Goal: Task Accomplishment & Management: Complete application form

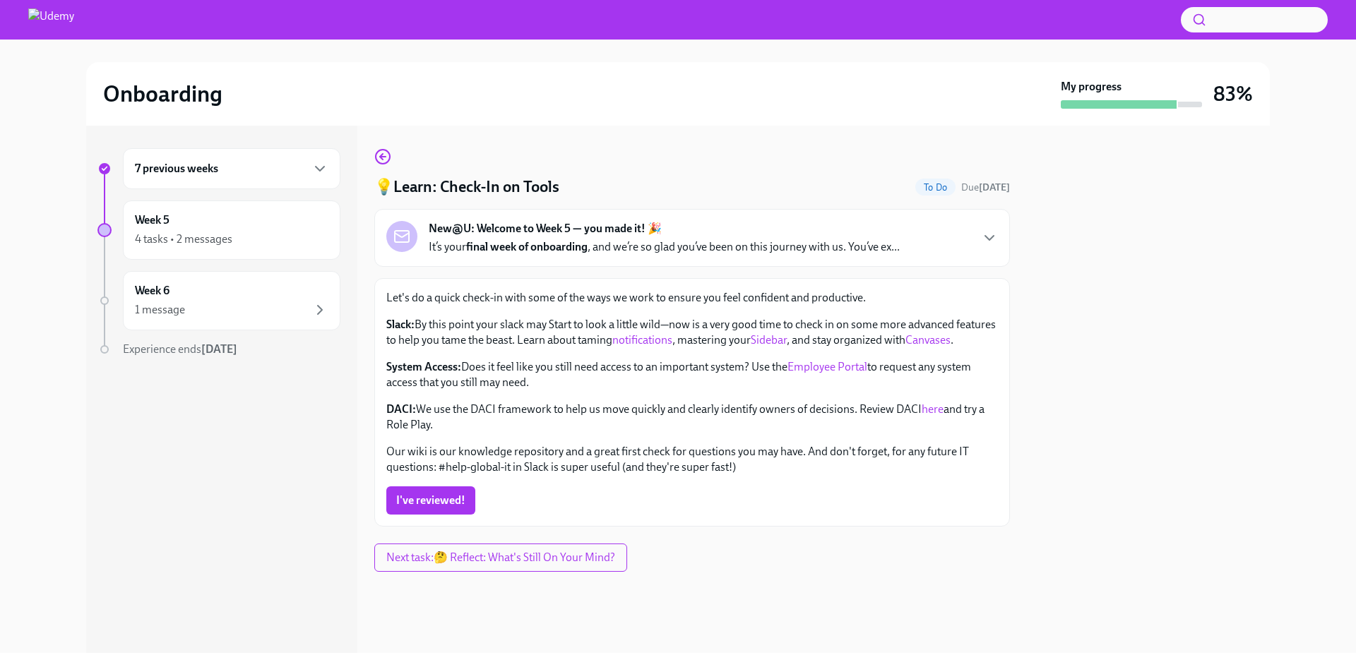
click at [932, 416] on link "here" at bounding box center [933, 409] width 22 height 13
click at [933, 416] on link "here" at bounding box center [933, 409] width 22 height 13
click at [931, 416] on link "here" at bounding box center [933, 409] width 22 height 13
click at [422, 508] on span "I've reviewed!" at bounding box center [430, 501] width 69 height 14
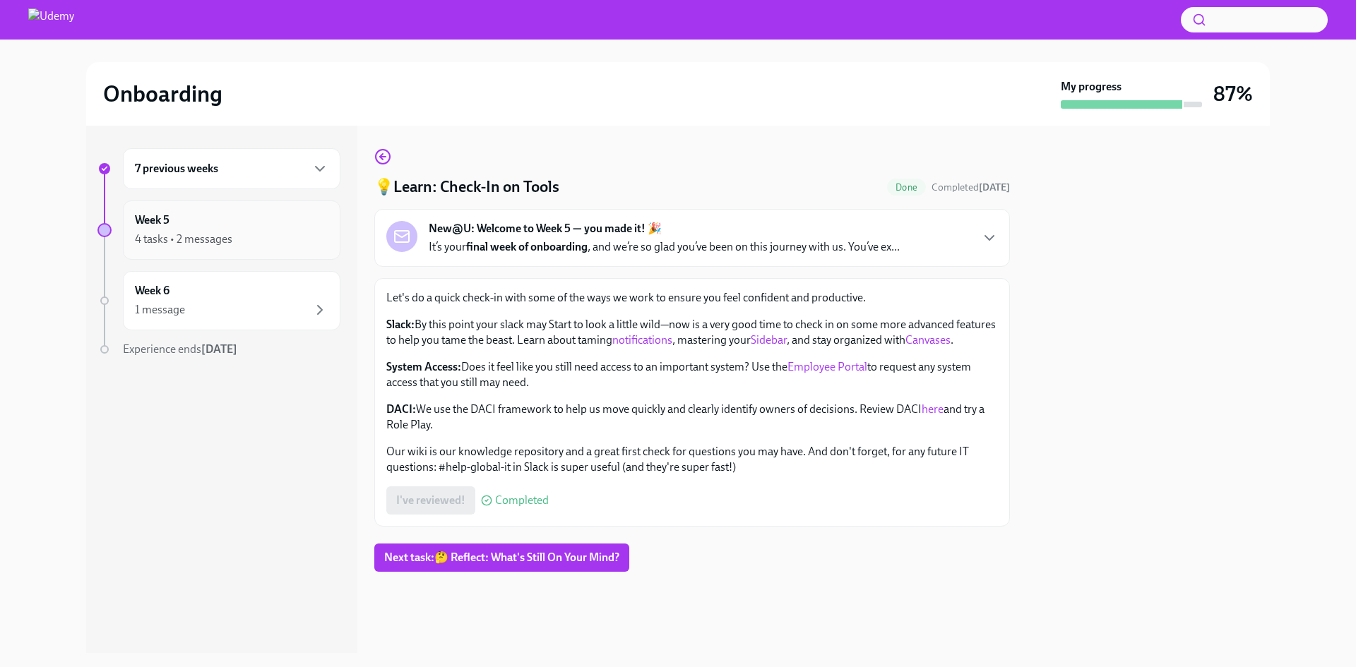
click at [196, 230] on div "Week 5 4 tasks • 2 messages" at bounding box center [231, 230] width 193 height 35
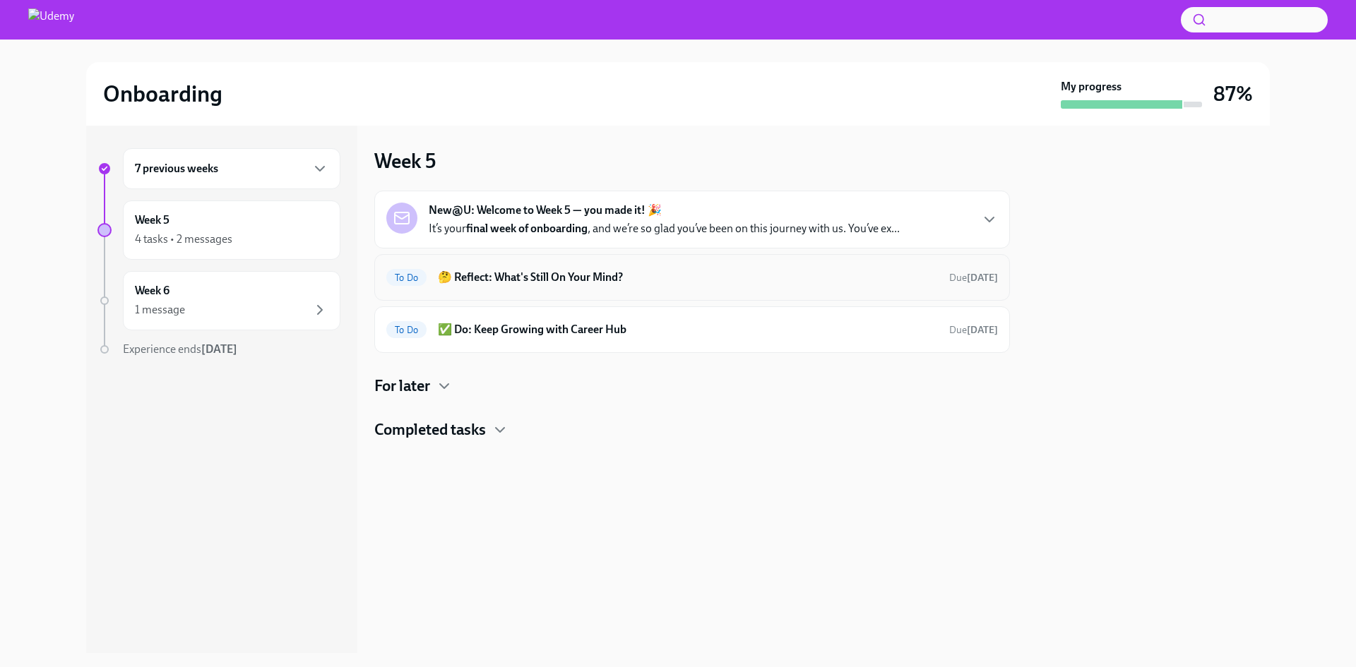
click at [604, 274] on h6 "🤔 Reflect: What's Still On Your Mind?" at bounding box center [688, 278] width 500 height 16
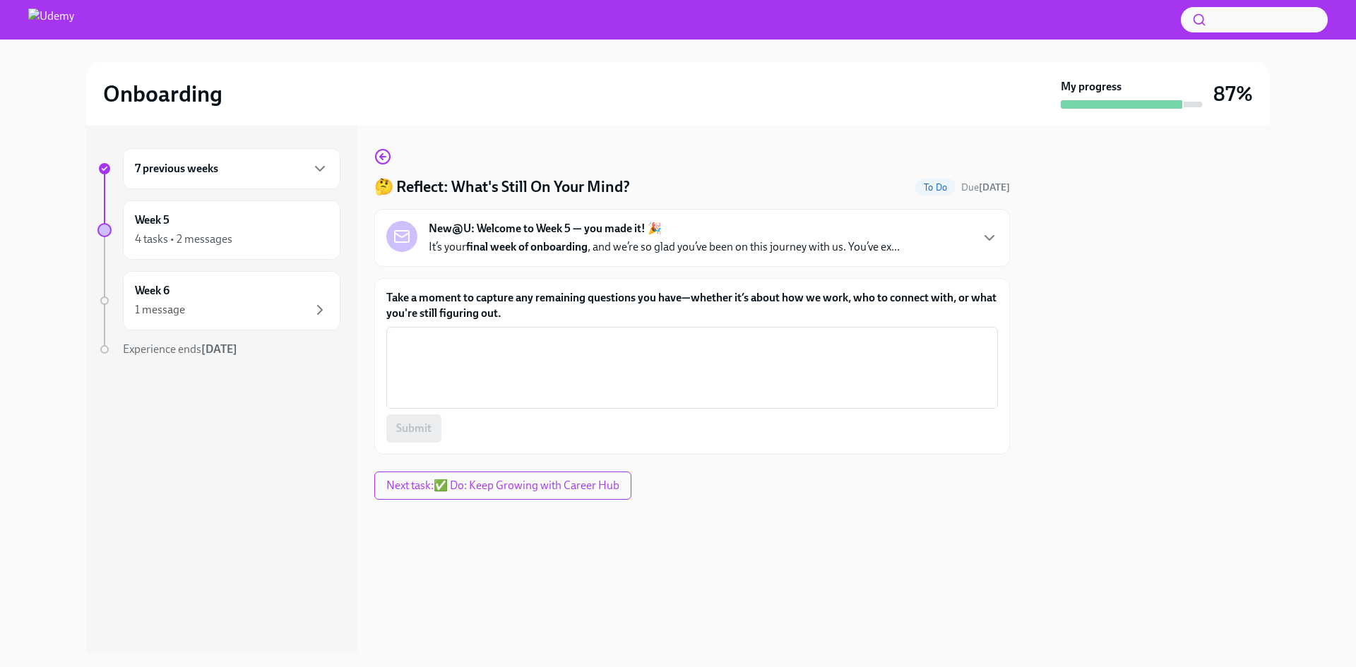
click at [977, 241] on div "New@U: Welcome to Week 5 — you made it! 🎉 It’s your final week of onboarding , …" at bounding box center [692, 238] width 612 height 34
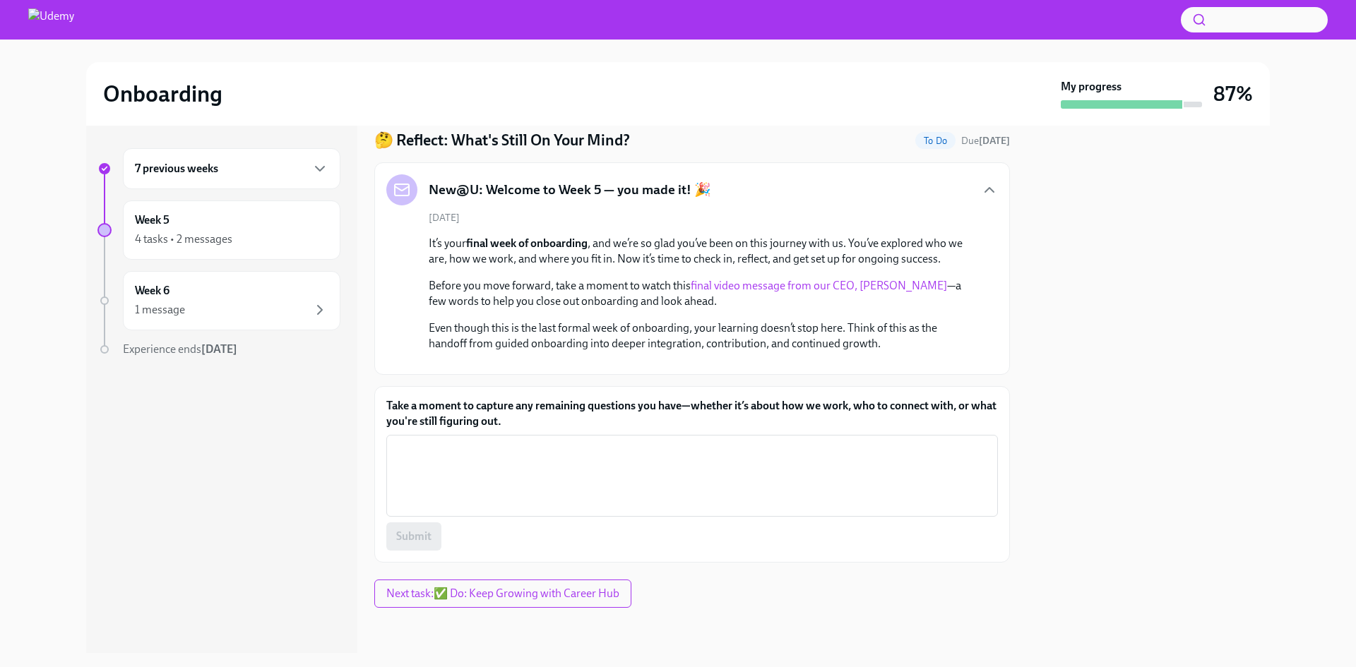
scroll to position [223, 0]
click at [902, 501] on textarea "Take a moment to capture any remaining questions you have—whether it’s about ho…" at bounding box center [692, 476] width 595 height 68
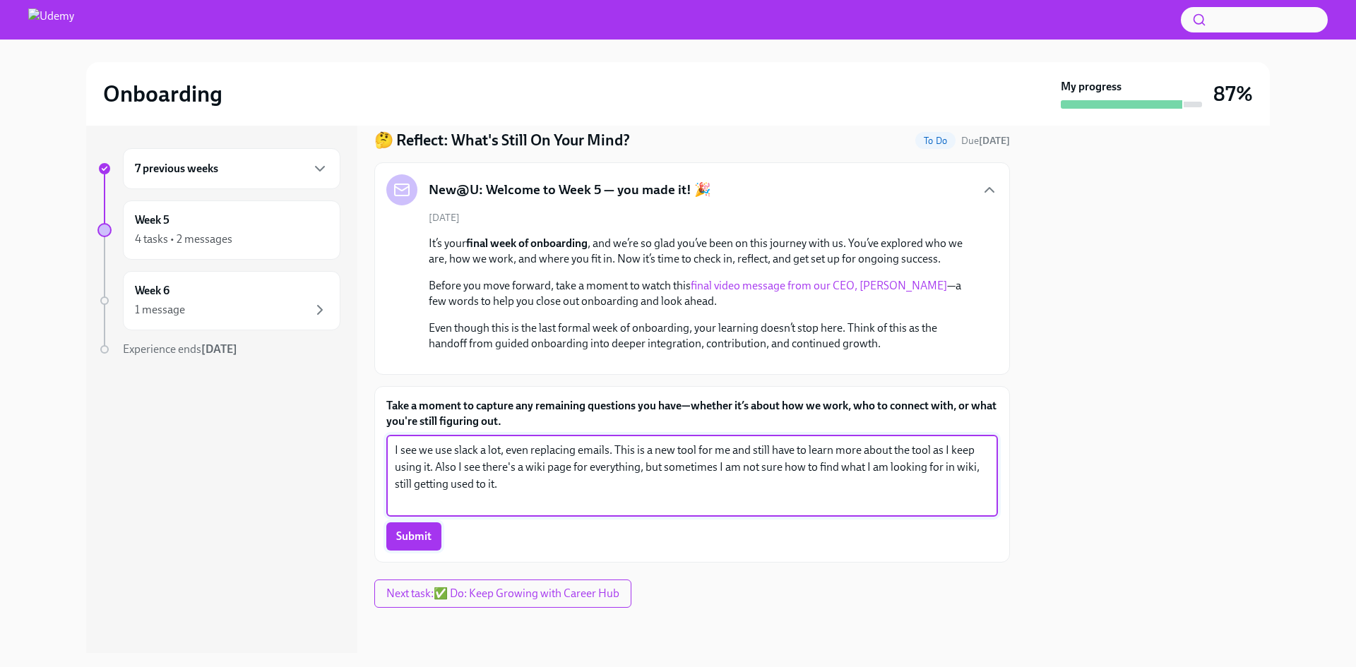
type textarea "I see we use slack a lot, even replacing emails. This is a new tool for me and …"
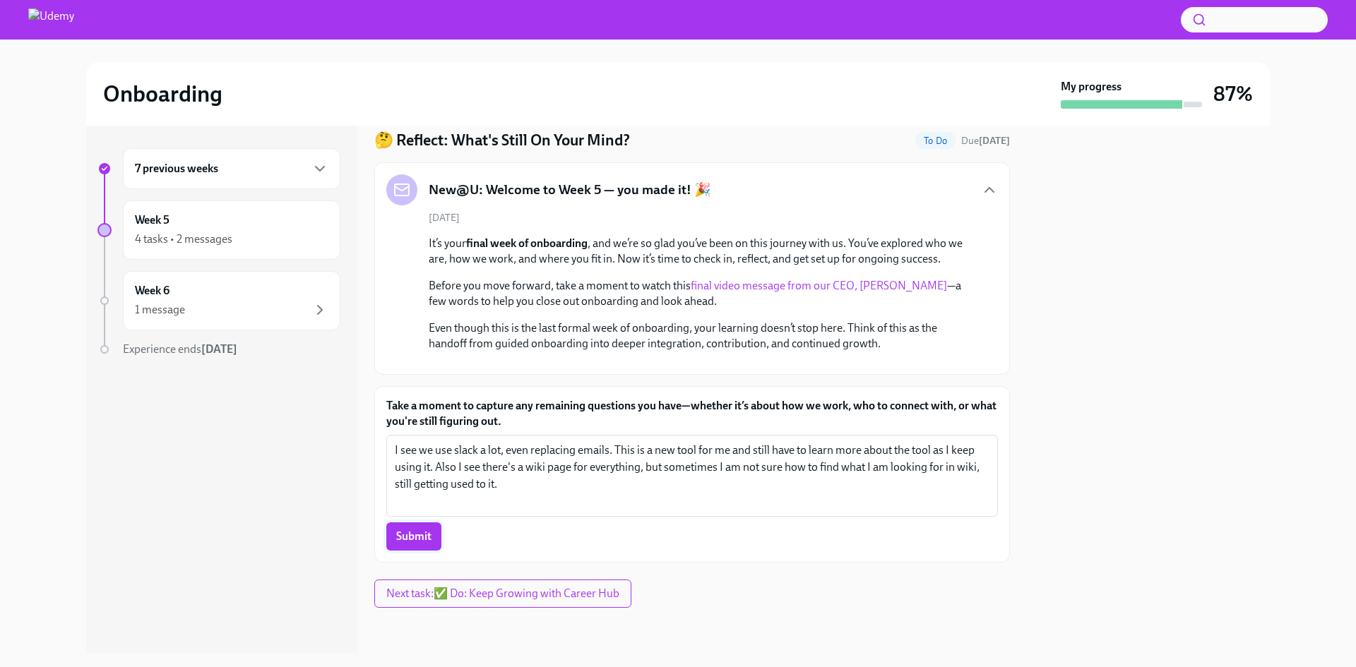
click at [426, 528] on button "Submit" at bounding box center [413, 537] width 55 height 28
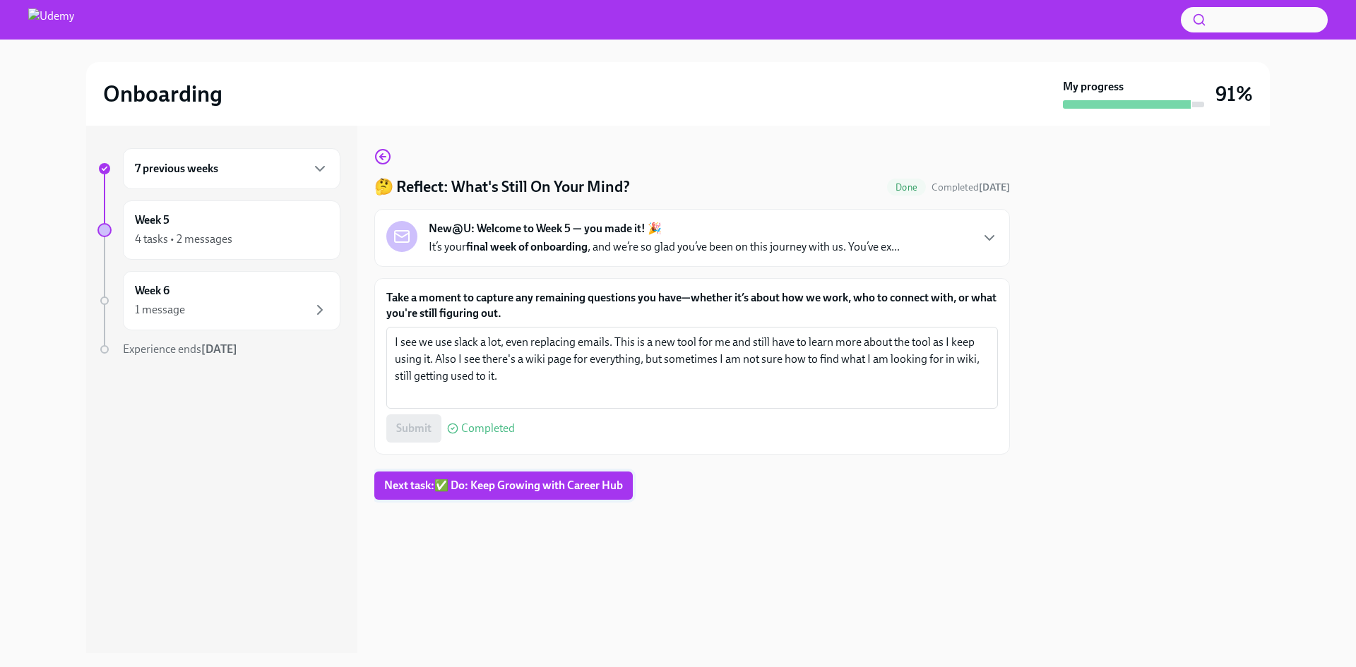
click at [539, 492] on span "Next task : ✅ Do: Keep Growing with Career Hub" at bounding box center [503, 486] width 239 height 14
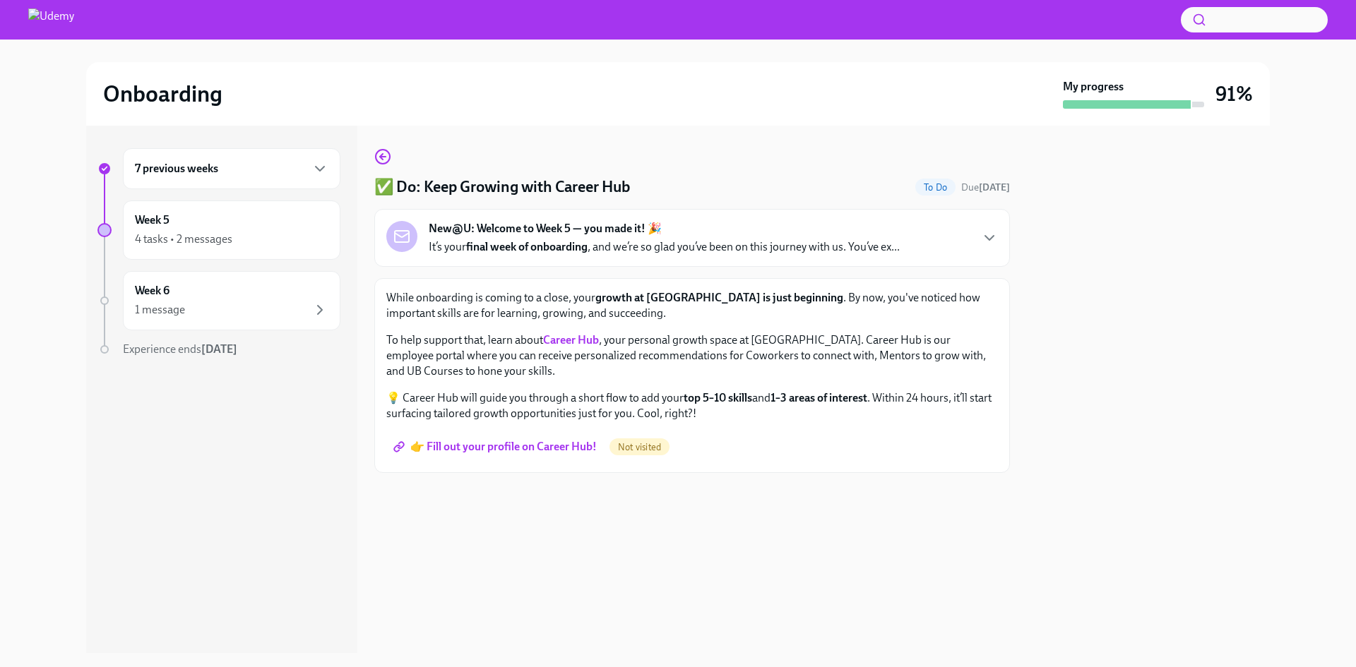
click at [494, 446] on span "👉 Fill out your profile on Career Hub!" at bounding box center [496, 447] width 201 height 14
click at [319, 169] on icon "button" at bounding box center [320, 169] width 8 height 4
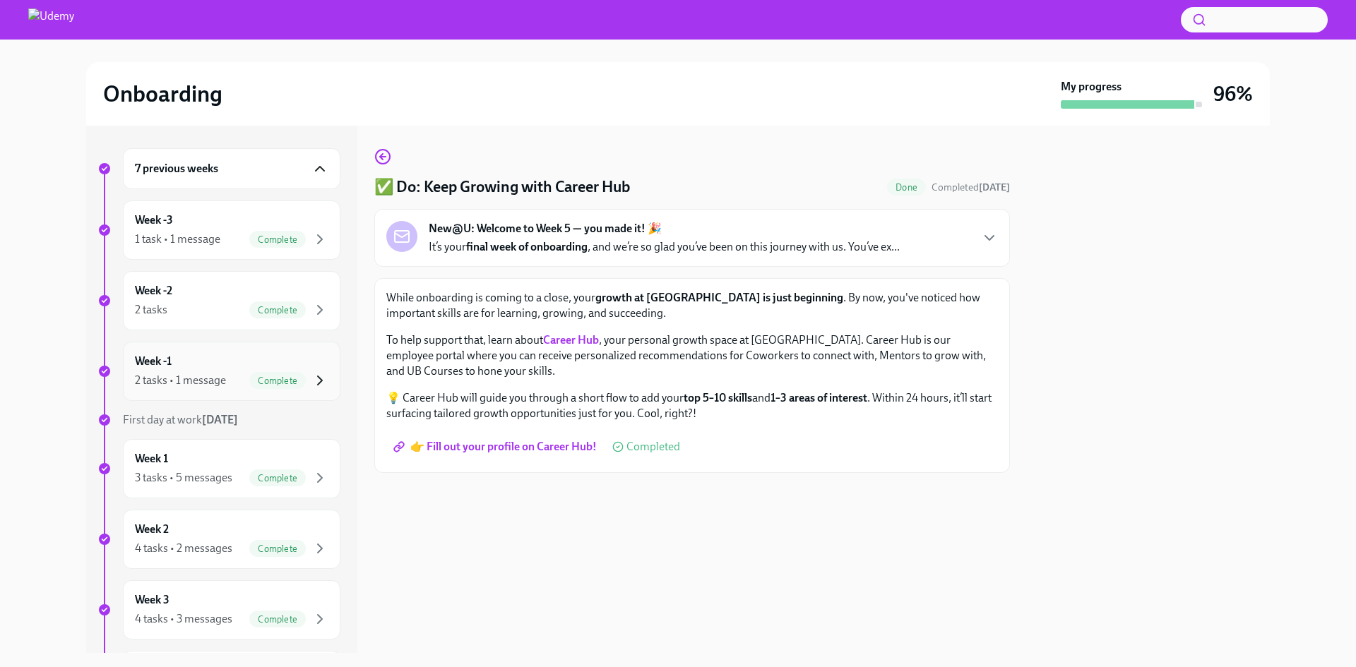
scroll to position [282, 0]
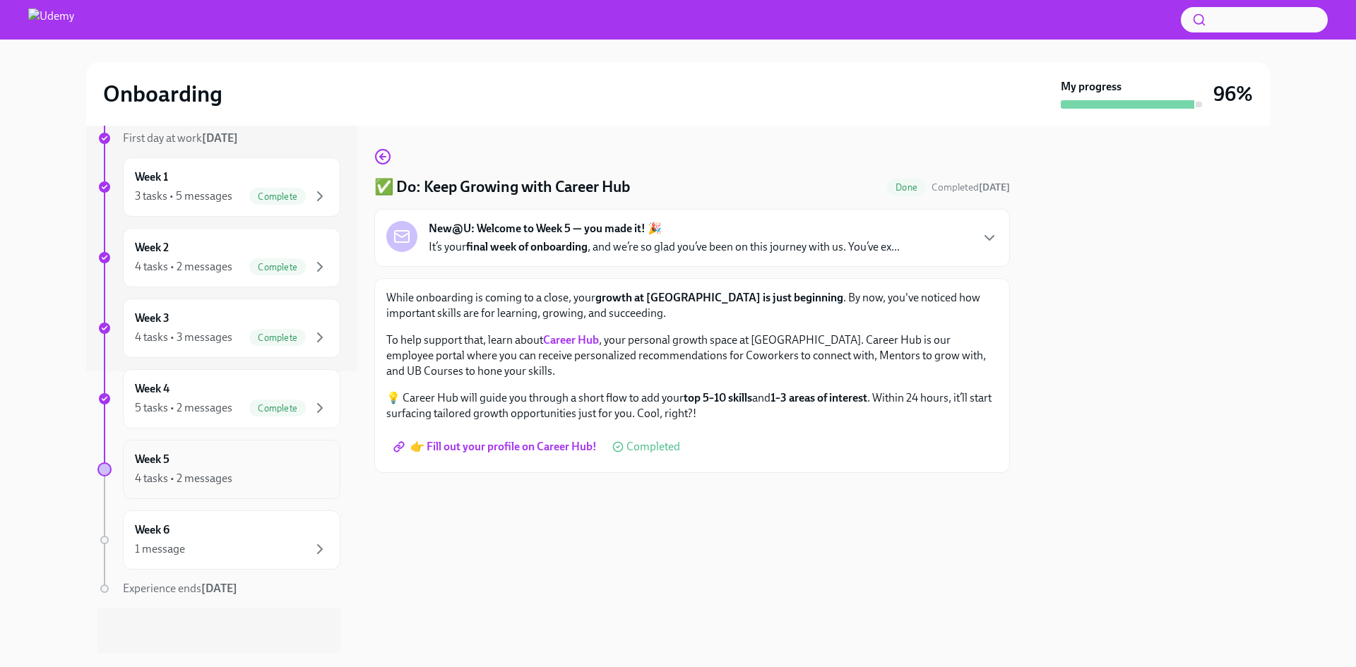
click at [225, 475] on div "4 tasks • 2 messages" at bounding box center [183, 479] width 97 height 16
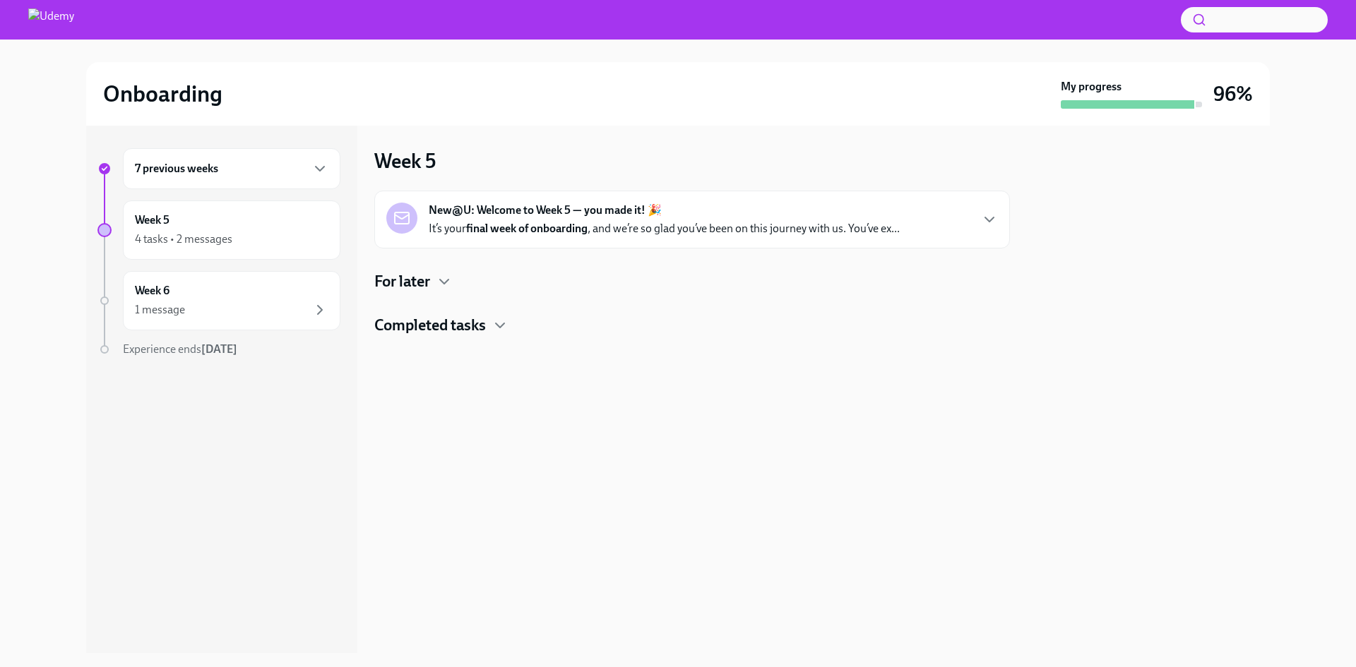
click at [459, 324] on h4 "Completed tasks" at bounding box center [430, 325] width 112 height 21
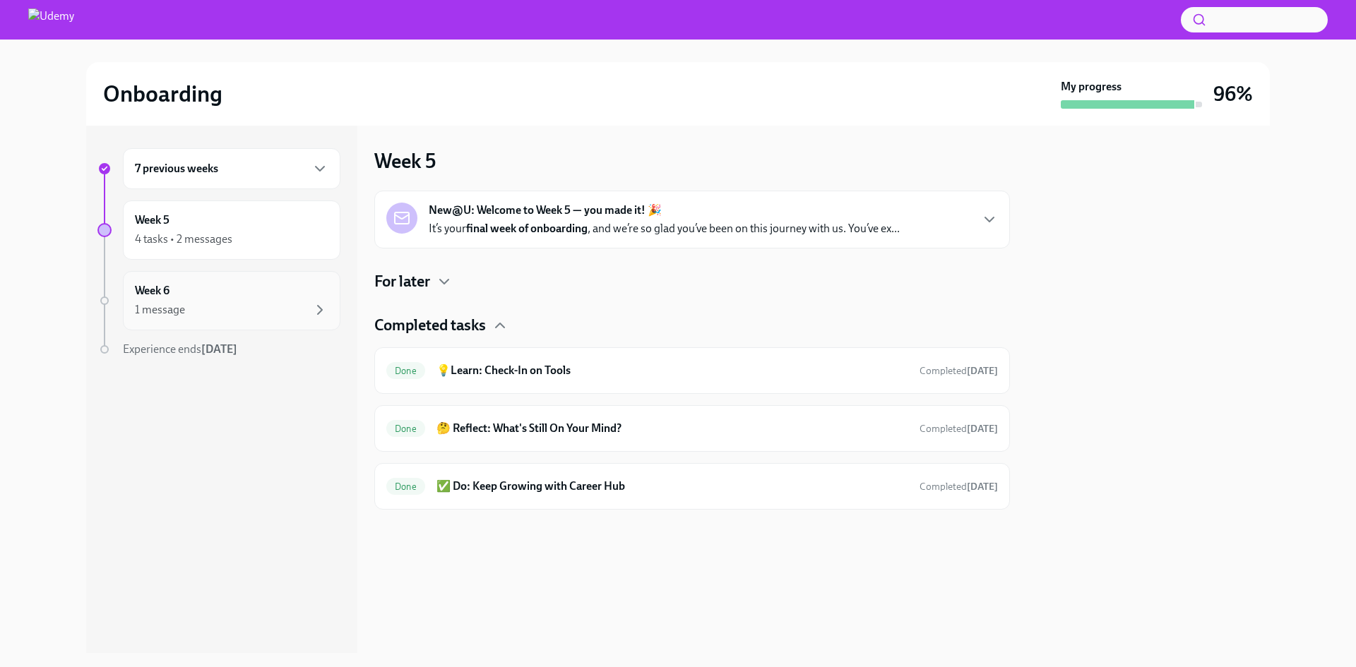
click at [246, 305] on div "1 message" at bounding box center [231, 310] width 193 height 17
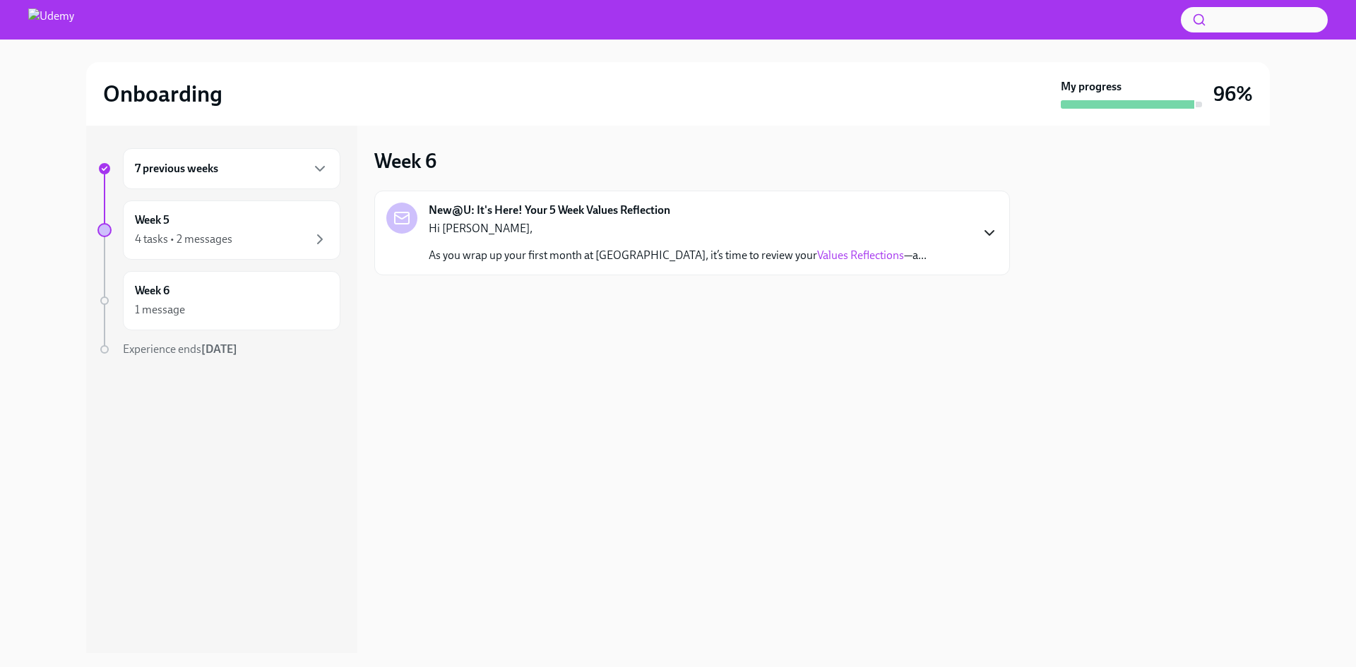
click at [994, 234] on icon "button" at bounding box center [989, 233] width 17 height 17
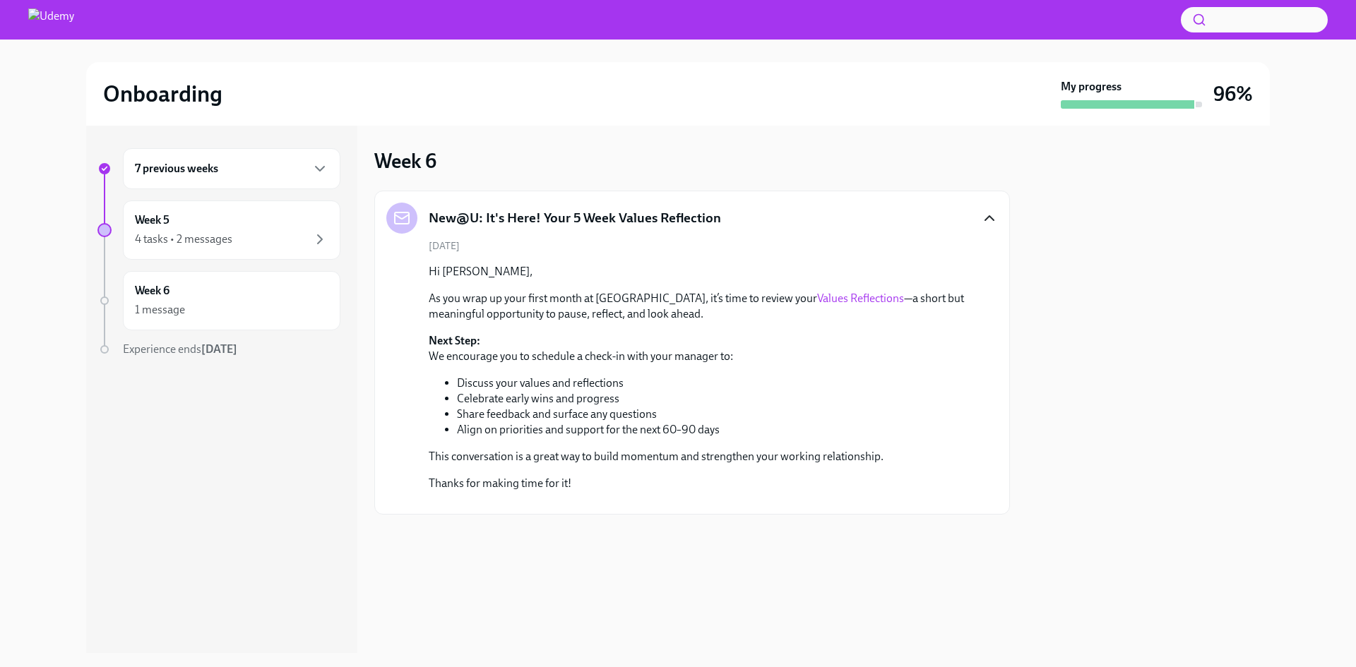
click at [817, 299] on link "Values Reflections" at bounding box center [860, 298] width 87 height 13
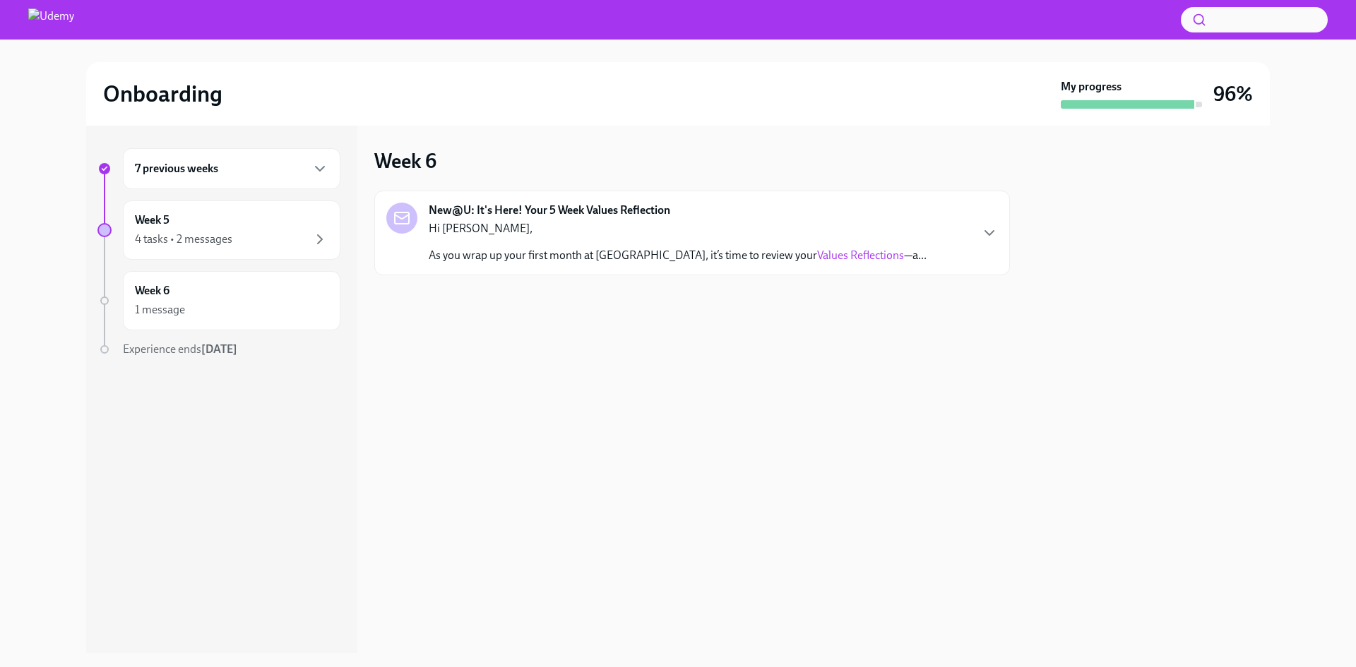
click at [980, 235] on div "New@U: It's Here! Your 5 Week Values Reflection Hi [PERSON_NAME], As you wrap u…" at bounding box center [692, 233] width 612 height 61
